Goal: Use online tool/utility: Use online tool/utility

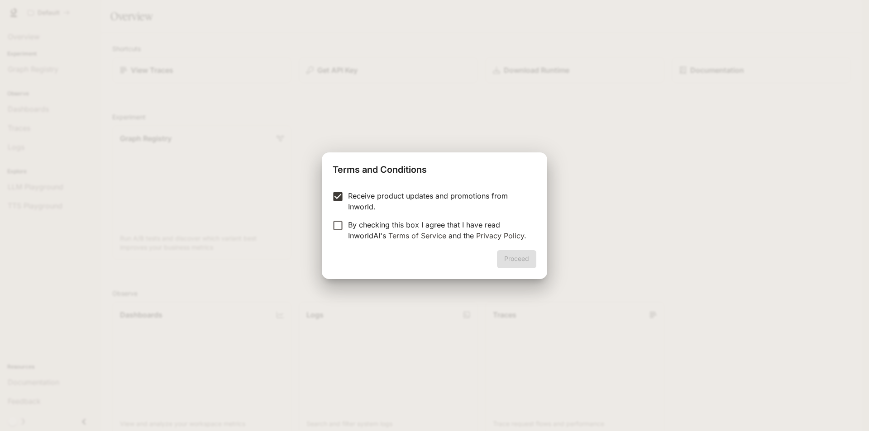
click at [334, 232] on label "By checking this box I agree that I have read InworldAI's Terms of Service and …" at bounding box center [428, 230] width 201 height 22
click at [513, 256] on button "Proceed" at bounding box center [516, 259] width 39 height 18
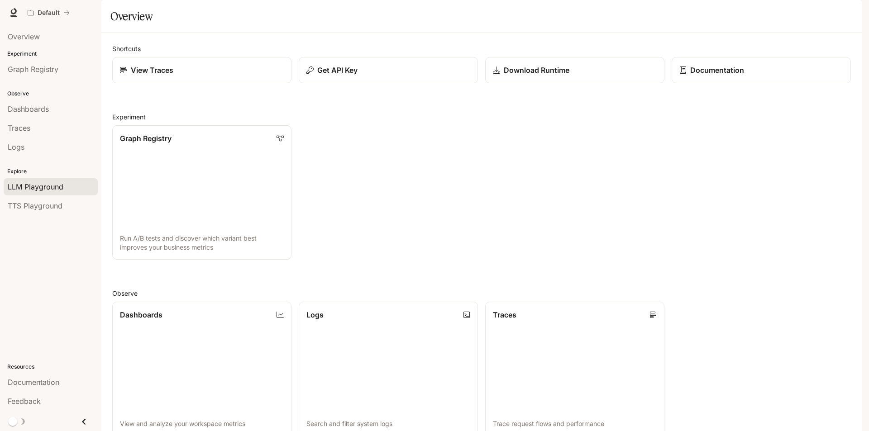
click at [69, 186] on div "LLM Playground" at bounding box center [51, 186] width 86 height 11
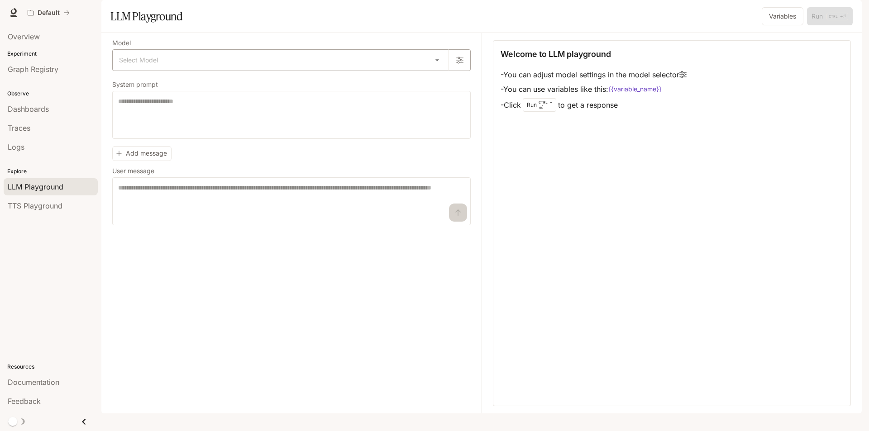
click at [158, 88] on body "Skip to main content Default Documentation Documentation Portal Overview Experi…" at bounding box center [434, 215] width 869 height 431
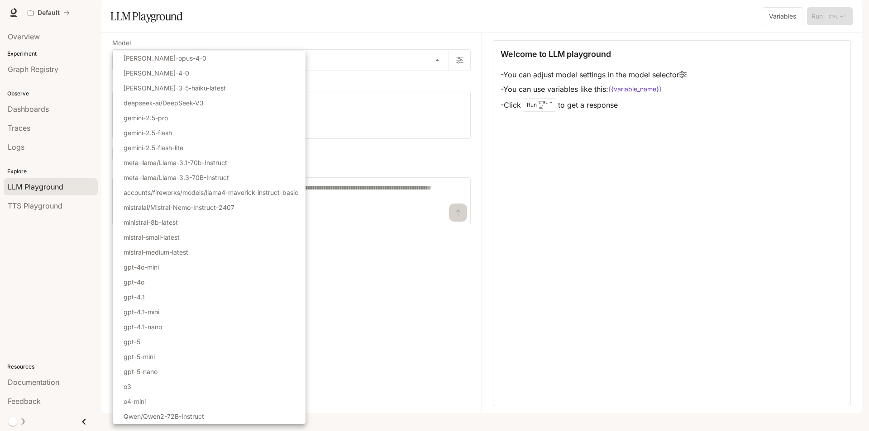
click at [176, 279] on li "gpt-4o" at bounding box center [209, 282] width 193 height 15
type input "******"
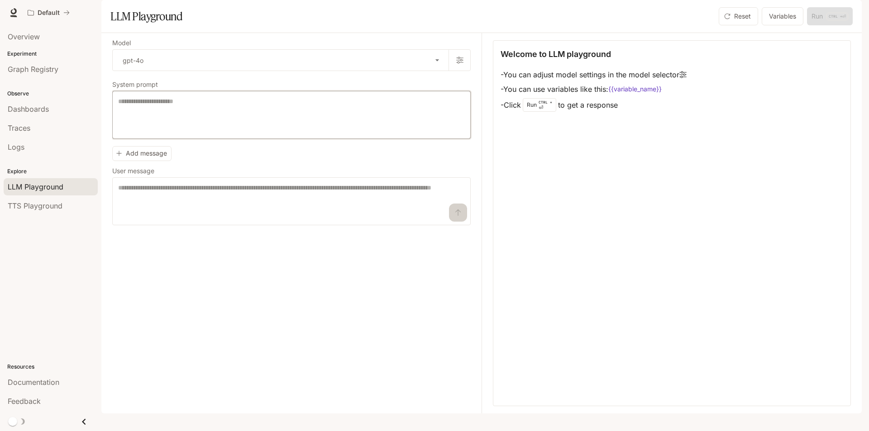
click at [189, 133] on textarea at bounding box center [291, 115] width 347 height 36
click at [42, 40] on div "Overview" at bounding box center [51, 36] width 86 height 11
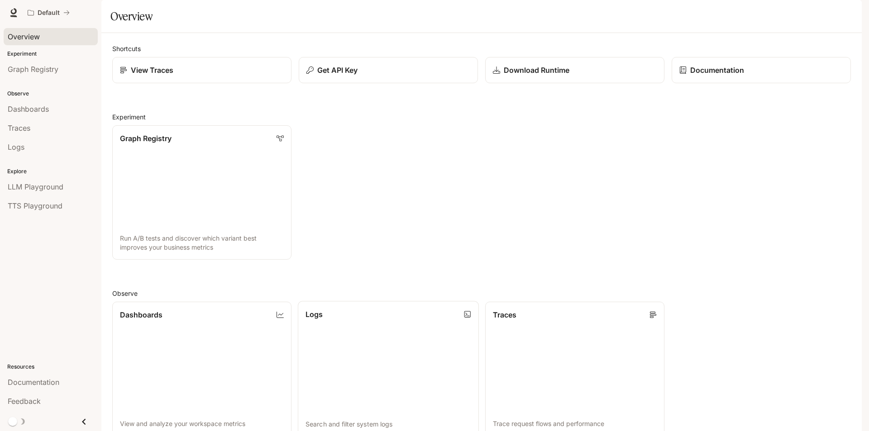
scroll to position [222, 0]
